Goal: Obtain resource: Download file/media

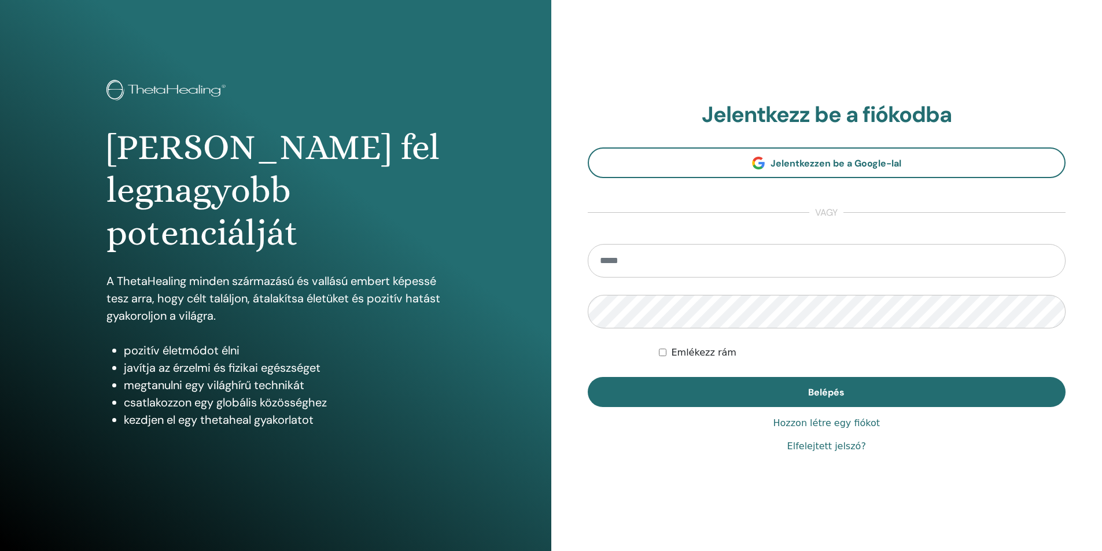
click at [721, 275] on input "email" at bounding box center [827, 261] width 478 height 34
type input "**********"
click at [588, 377] on button "Belépés" at bounding box center [827, 392] width 478 height 30
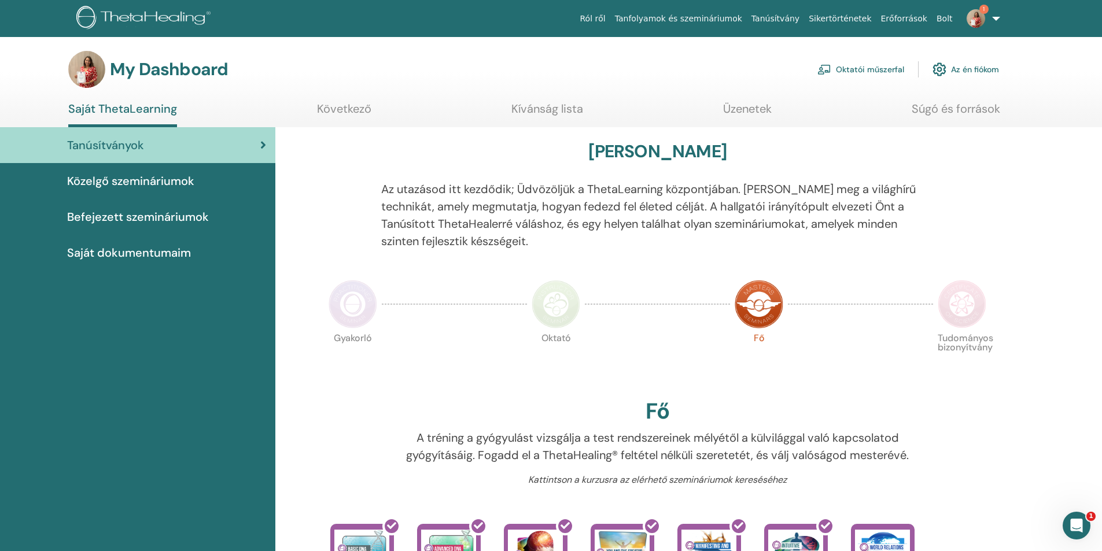
click at [149, 113] on link "Saját ThetaLearning" at bounding box center [122, 114] width 109 height 25
click at [872, 71] on link "Oktatói műszerfal" at bounding box center [860, 69] width 87 height 25
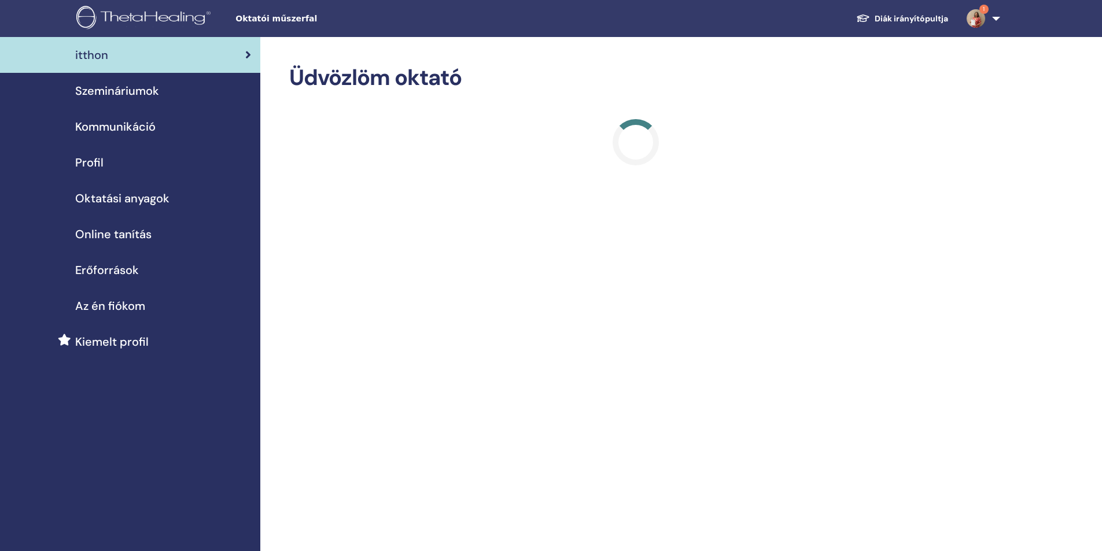
click at [116, 199] on span "Oktatási anyagok" at bounding box center [122, 198] width 94 height 17
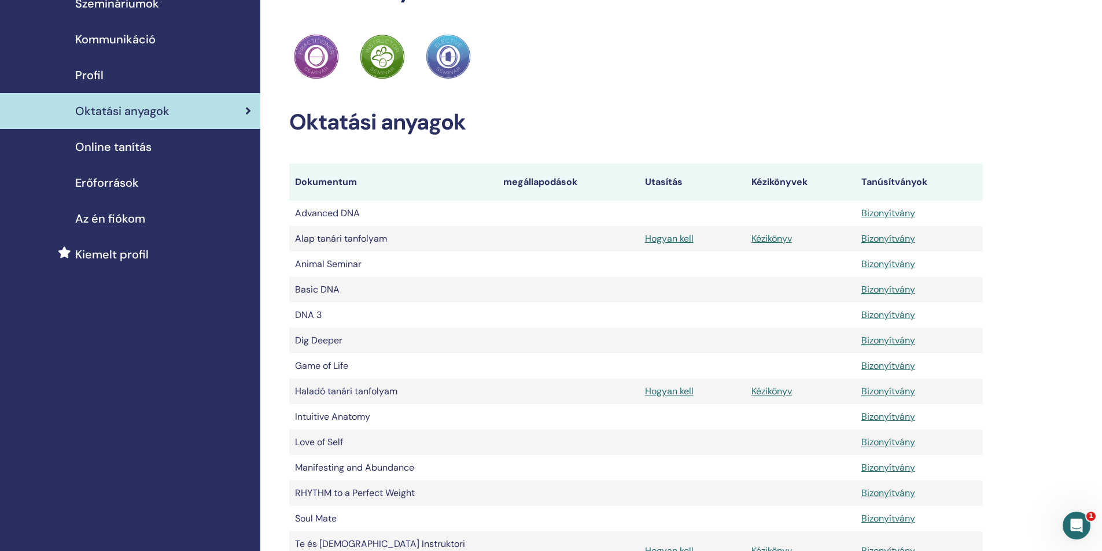
scroll to position [289, 0]
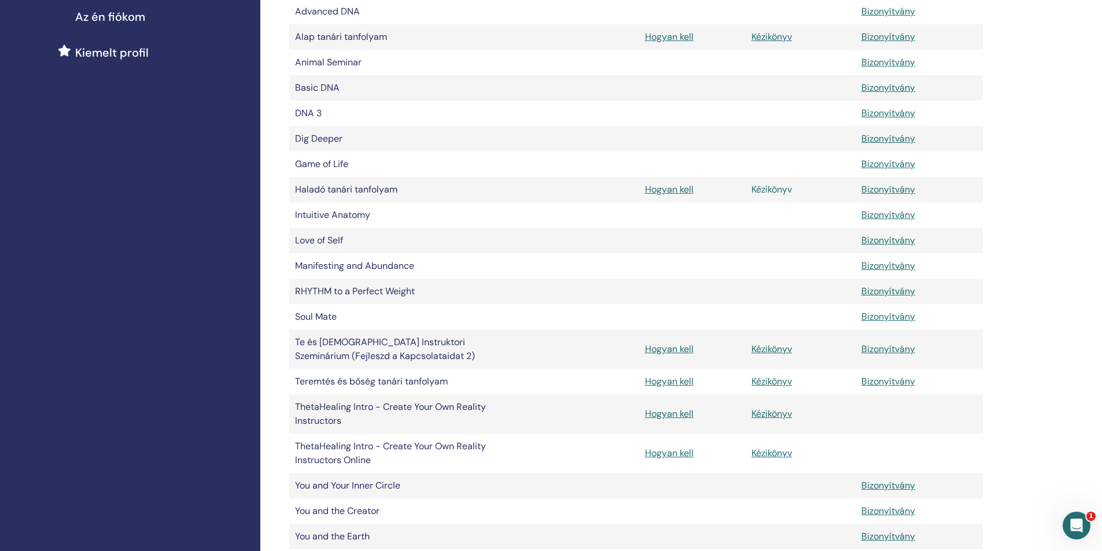
click at [780, 189] on link "Kézikönyv" at bounding box center [771, 189] width 40 height 12
click at [674, 413] on link "Hogyan kell" at bounding box center [669, 414] width 49 height 12
click at [772, 417] on link "Kézikönyv" at bounding box center [771, 414] width 40 height 12
